Goal: Transaction & Acquisition: Purchase product/service

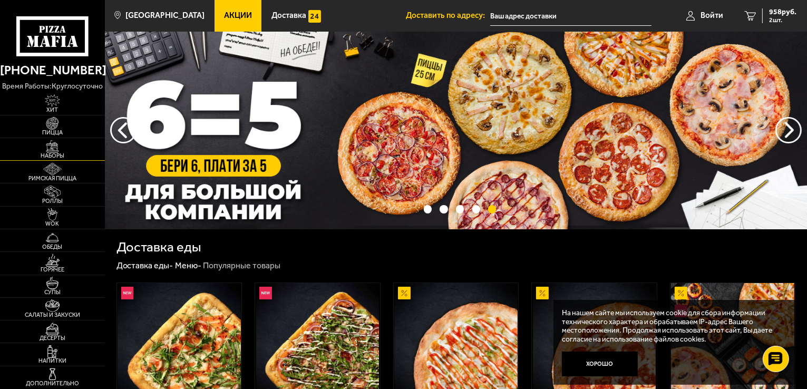
click at [48, 151] on img at bounding box center [52, 146] width 32 height 13
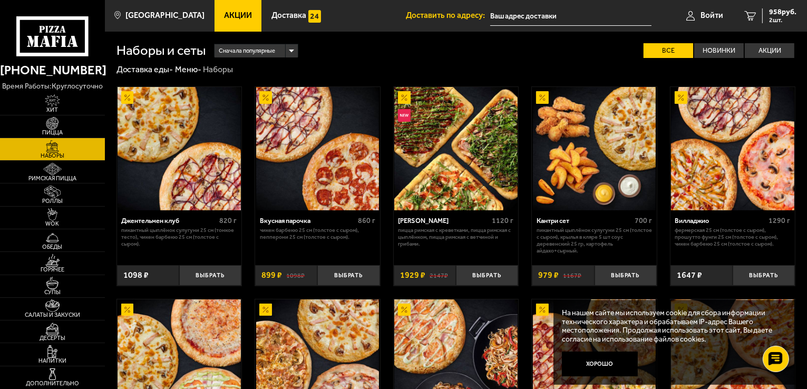
click at [224, 16] on span "Акции" at bounding box center [238, 16] width 28 height 8
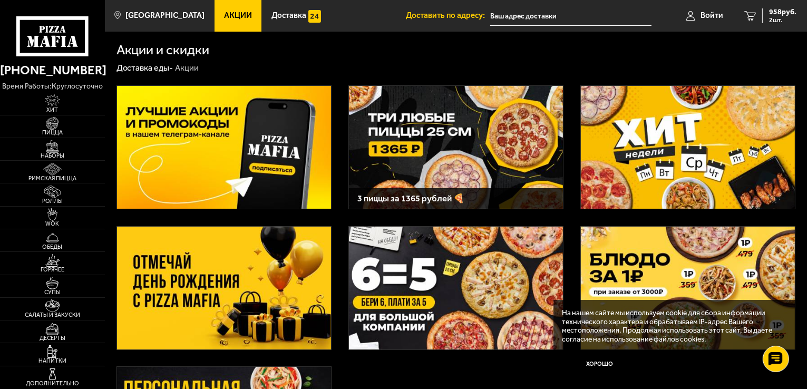
click at [424, 275] on img at bounding box center [456, 288] width 214 height 123
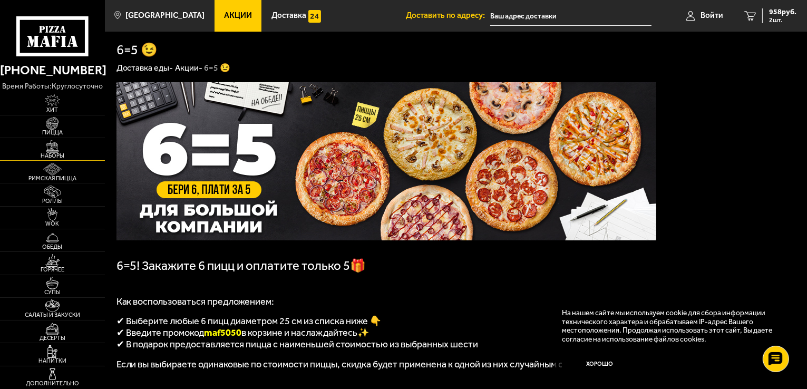
click at [57, 150] on img at bounding box center [52, 146] width 32 height 13
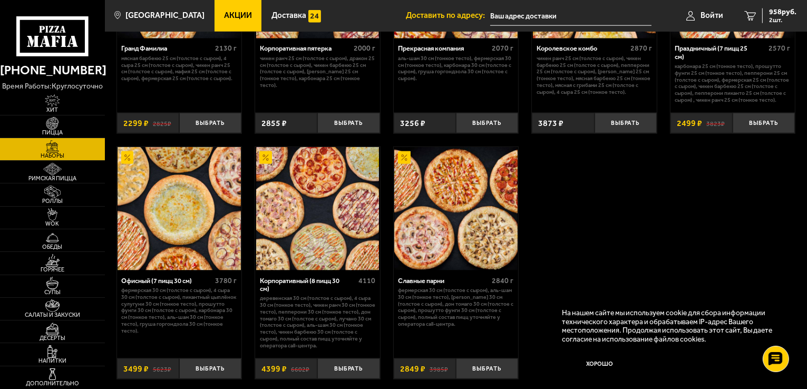
scroll to position [1265, 0]
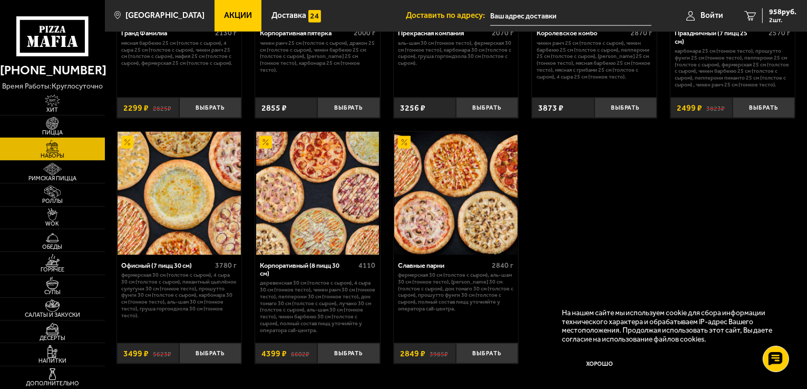
click at [53, 125] on img at bounding box center [52, 123] width 32 height 13
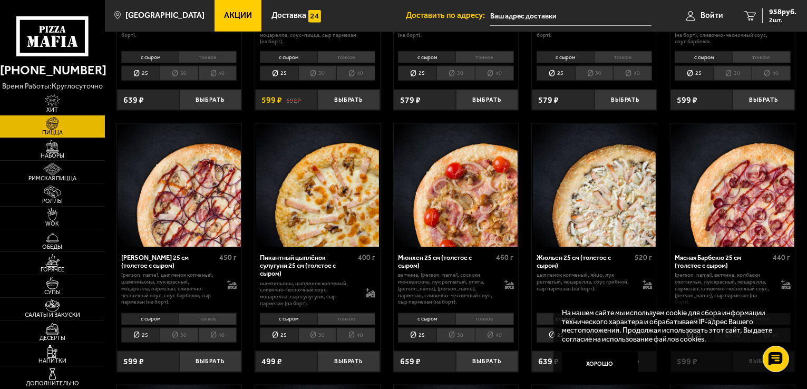
scroll to position [1317, 0]
